Goal: Download file/media

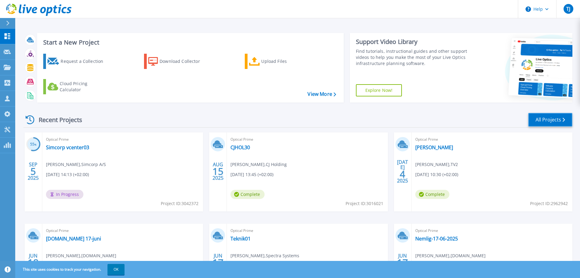
click at [555, 119] on link "All Projects" at bounding box center [551, 120] width 44 height 14
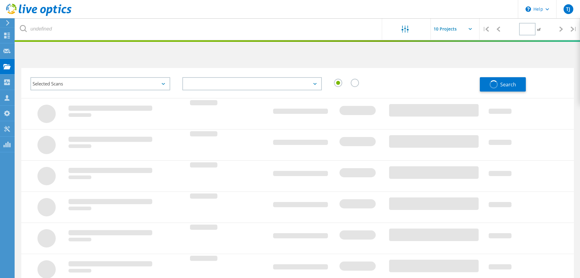
type input "1"
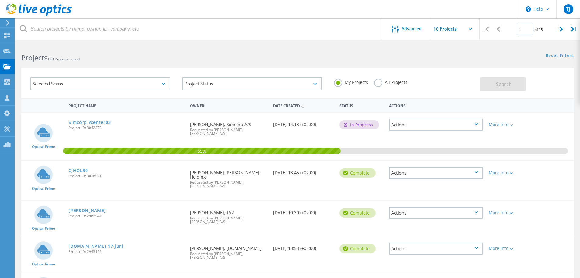
click at [473, 26] on input "text" at bounding box center [461, 28] width 61 height 21
click at [459, 73] on div "Show 40 Projects" at bounding box center [461, 75] width 60 height 10
type input "Show 40 Projects"
click at [426, 66] on div "Selected Scans Project Status In Progress Complete Published Anonymous Archived…" at bounding box center [297, 78] width 565 height 37
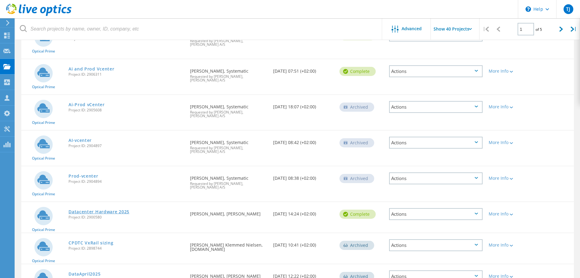
click at [81, 209] on link "Datacenter Hardware 2025" at bounding box center [99, 211] width 61 height 4
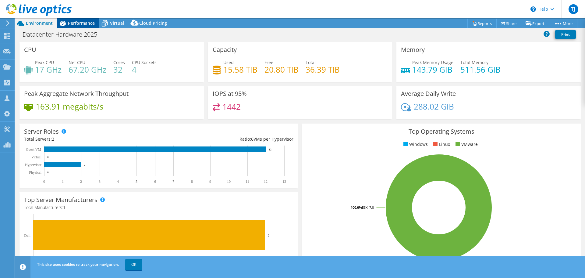
click at [83, 24] on span "Performance" at bounding box center [81, 23] width 27 height 6
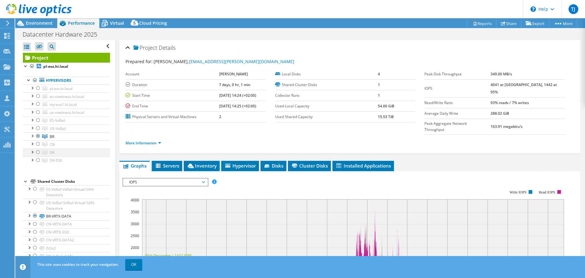
drag, startPoint x: 37, startPoint y: 151, endPoint x: 38, endPoint y: 147, distance: 4.3
click at [37, 151] on div at bounding box center [38, 151] width 6 height 7
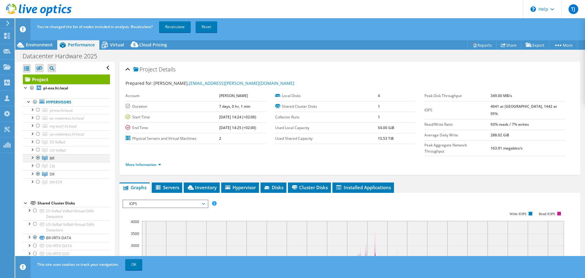
click at [38, 157] on div at bounding box center [38, 157] width 6 height 7
click at [173, 25] on link "Recalculate" at bounding box center [175, 26] width 32 height 11
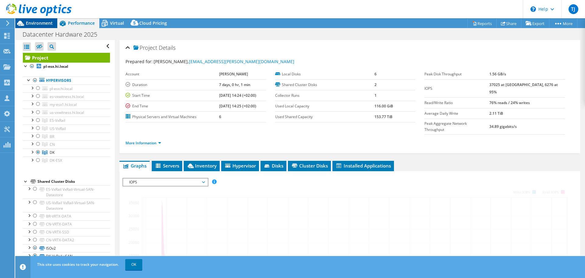
click at [38, 22] on span "Environment" at bounding box center [39, 23] width 27 height 6
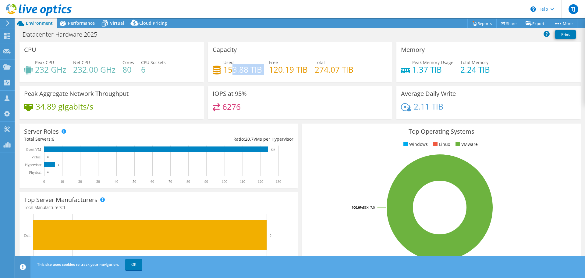
drag, startPoint x: 261, startPoint y: 71, endPoint x: 233, endPoint y: 69, distance: 28.4
click at [233, 69] on div "Used 153.88 TiB Free 120.19 TiB Total 274.07 TiB" at bounding box center [300, 69] width 175 height 20
click at [233, 70] on h4 "153.88 TiB" at bounding box center [242, 69] width 39 height 7
click at [484, 25] on link "Reports" at bounding box center [481, 23] width 29 height 9
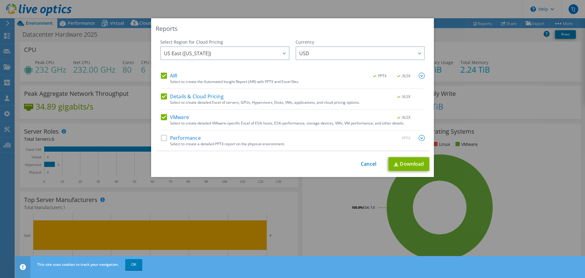
click at [161, 140] on label "Performance" at bounding box center [181, 138] width 40 height 6
click at [0, 0] on input "Performance" at bounding box center [0, 0] width 0 height 0
click at [402, 164] on link "Download" at bounding box center [408, 164] width 41 height 14
click at [363, 166] on link "Cancel" at bounding box center [369, 164] width 16 height 6
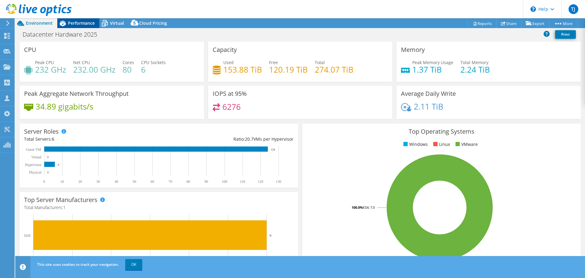
click at [79, 21] on span "Performance" at bounding box center [81, 23] width 27 height 6
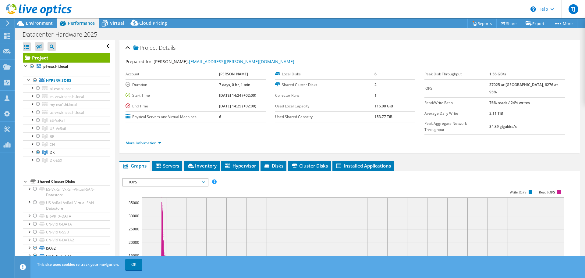
click at [40, 20] on div at bounding box center [36, 10] width 72 height 20
click at [40, 25] on span "Environment" at bounding box center [39, 23] width 27 height 6
